Goal: Task Accomplishment & Management: Use online tool/utility

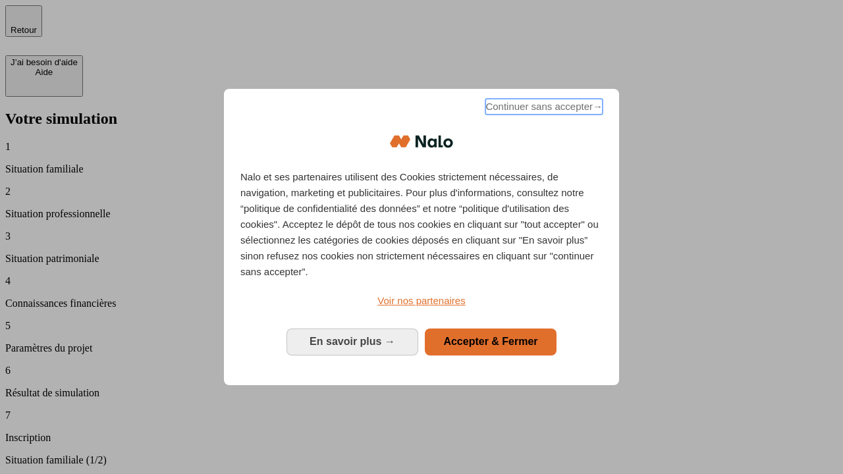
click at [543, 109] on span "Continuer sans accepter →" at bounding box center [543, 107] width 117 height 16
